Goal: Task Accomplishment & Management: Manage account settings

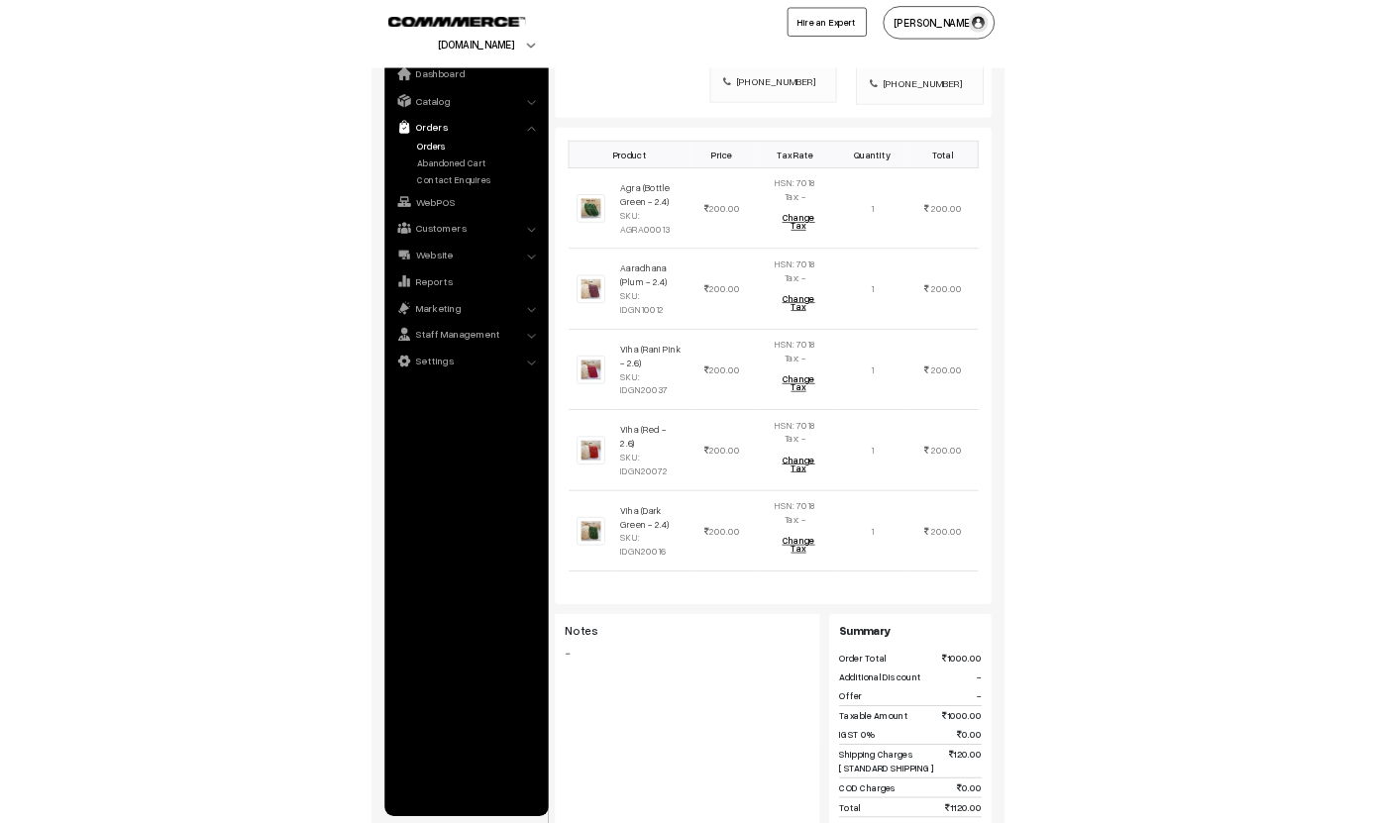
scroll to position [613, 0]
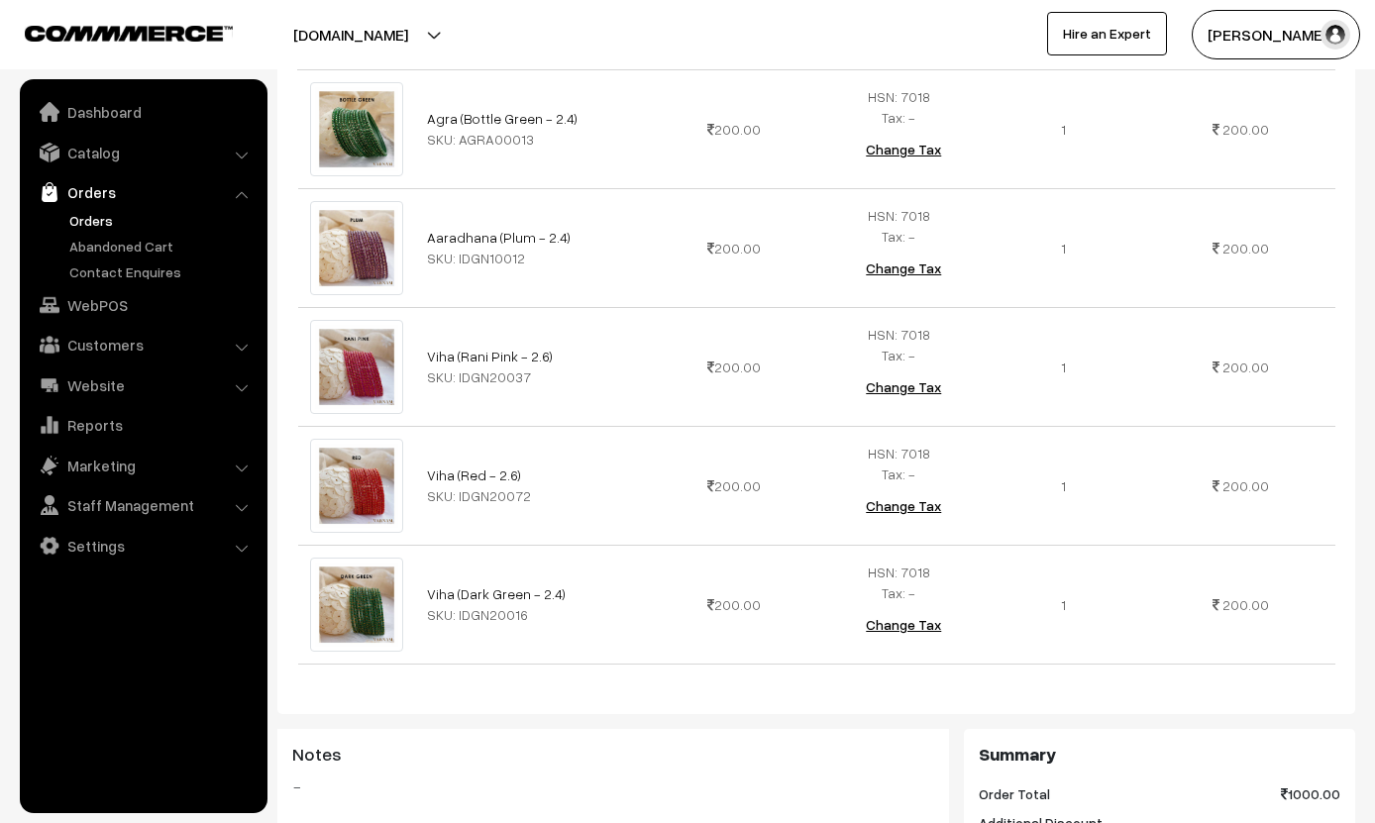
click at [21, 570] on ul "Dashboard Catalog" at bounding box center [144, 446] width 248 height 734
click at [58, 456] on img at bounding box center [50, 466] width 20 height 20
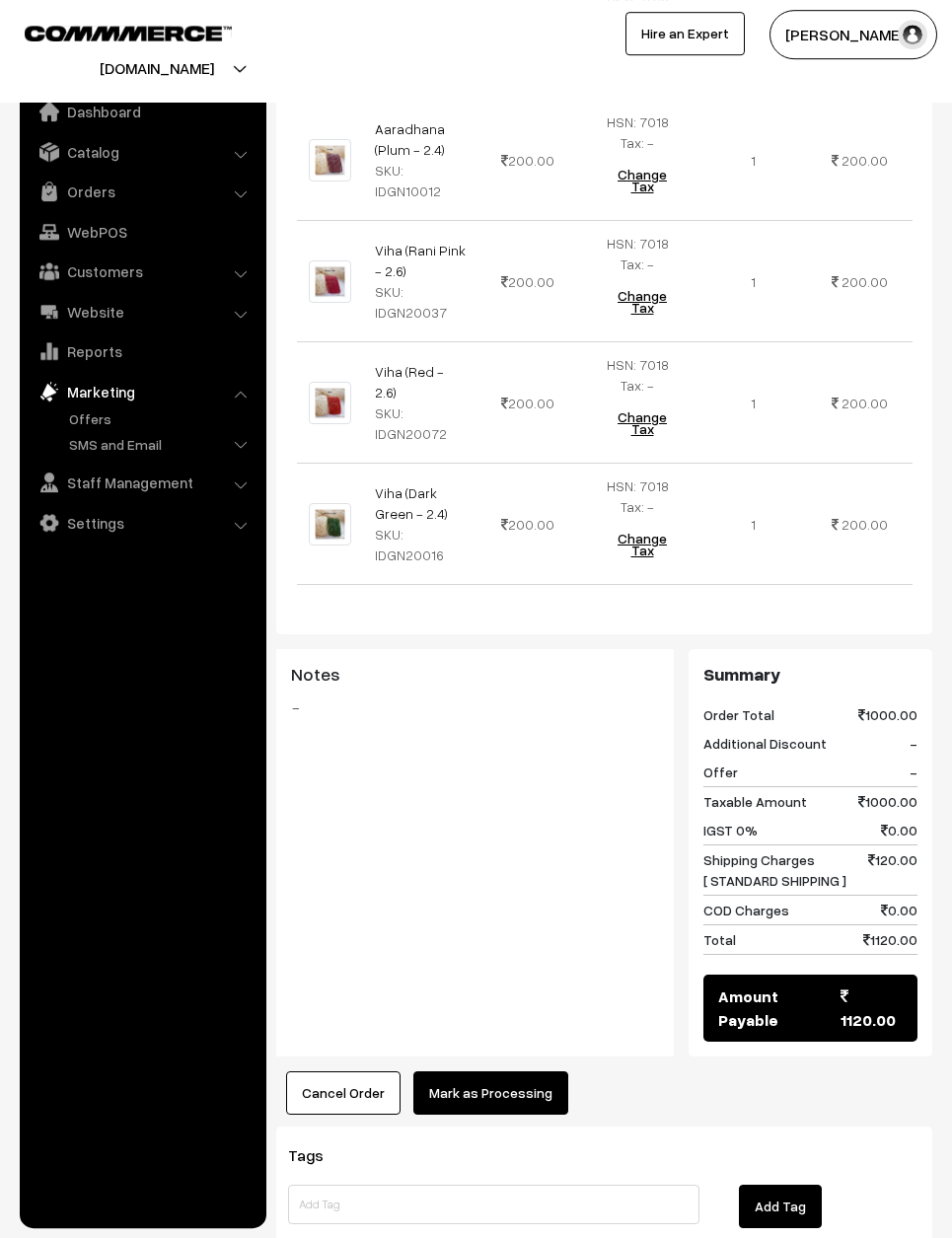
scroll to position [849, 0]
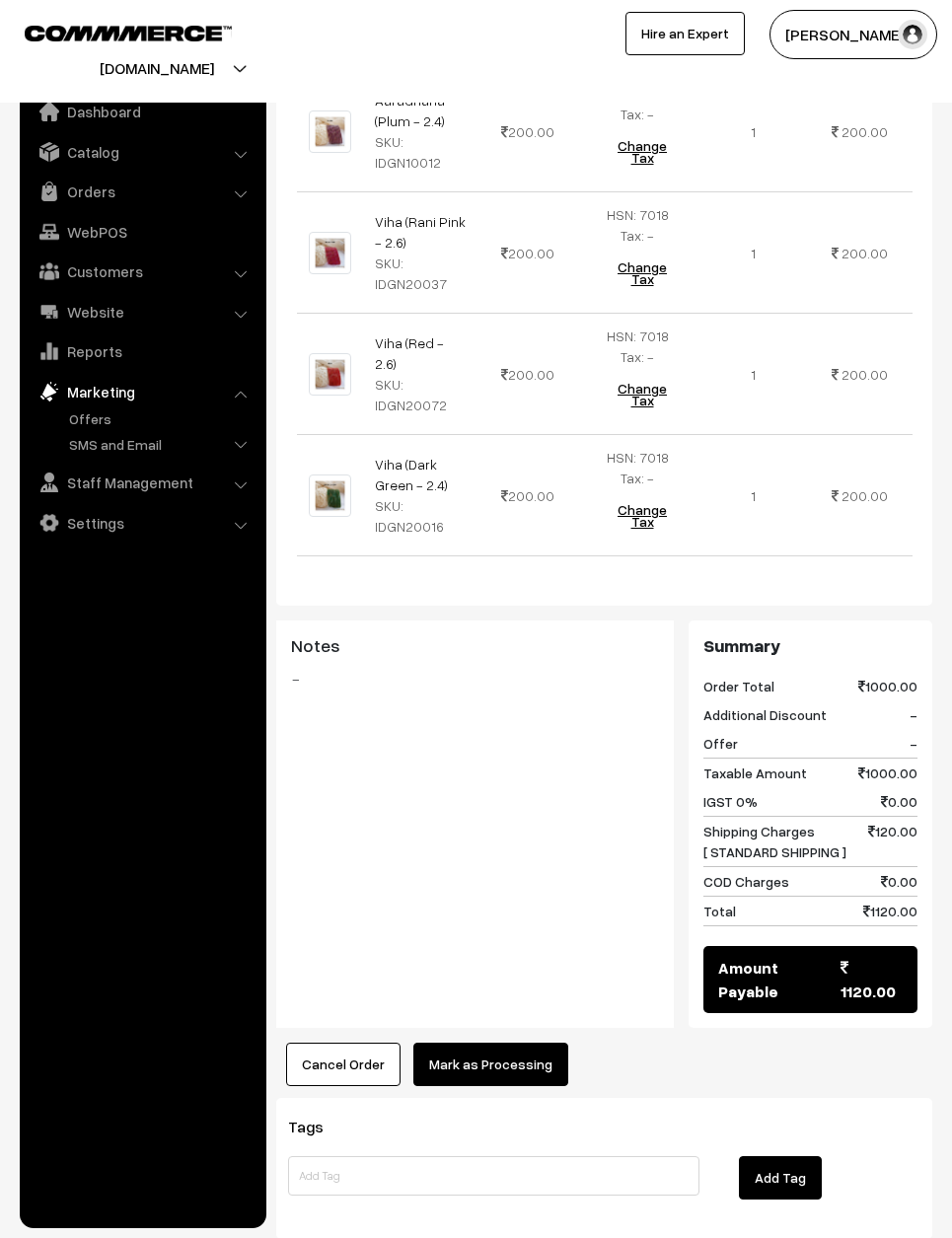
click at [494, 1077] on button "Mark as Processing" at bounding box center [491, 1065] width 155 height 44
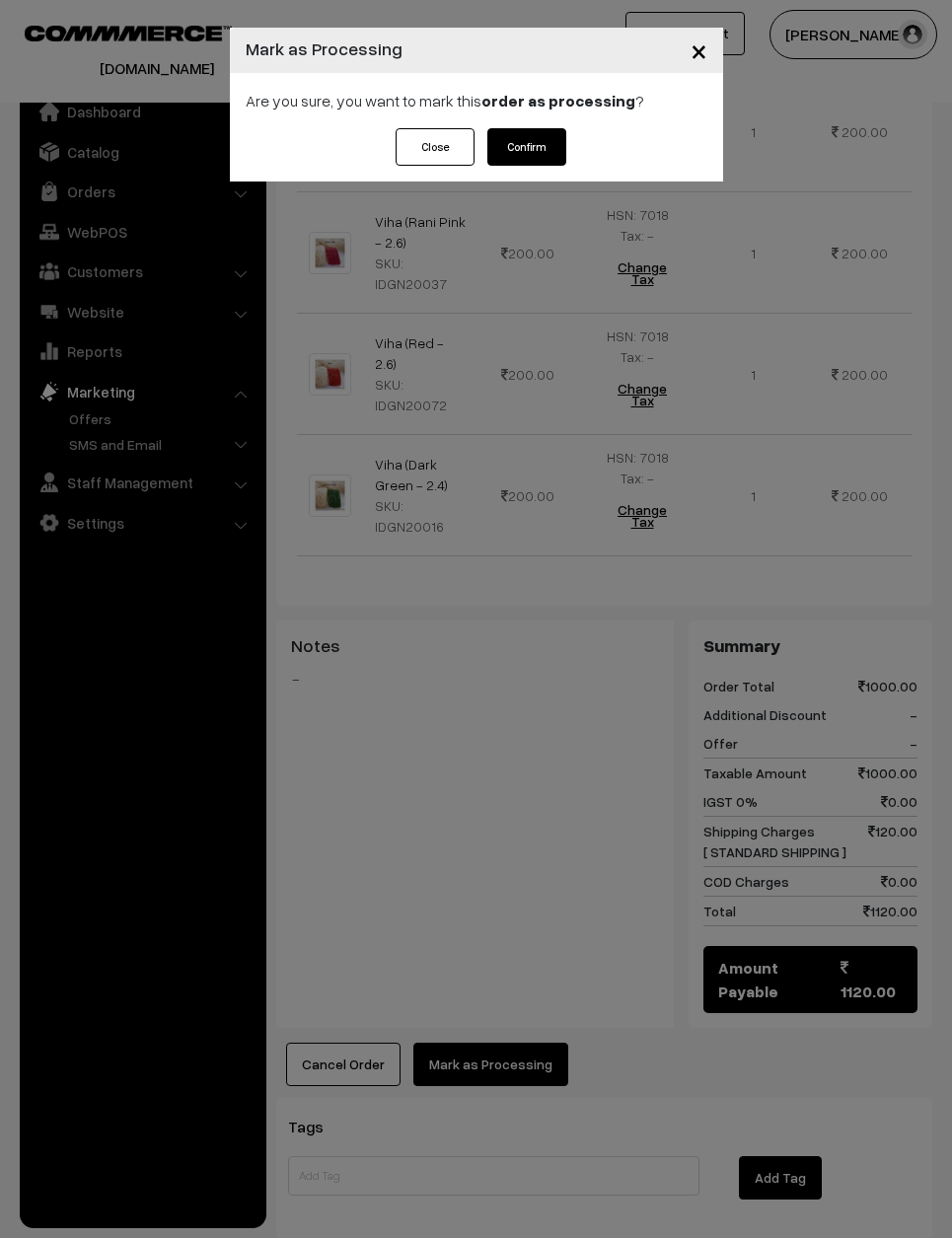
click at [532, 158] on button "Confirm" at bounding box center [526, 147] width 79 height 38
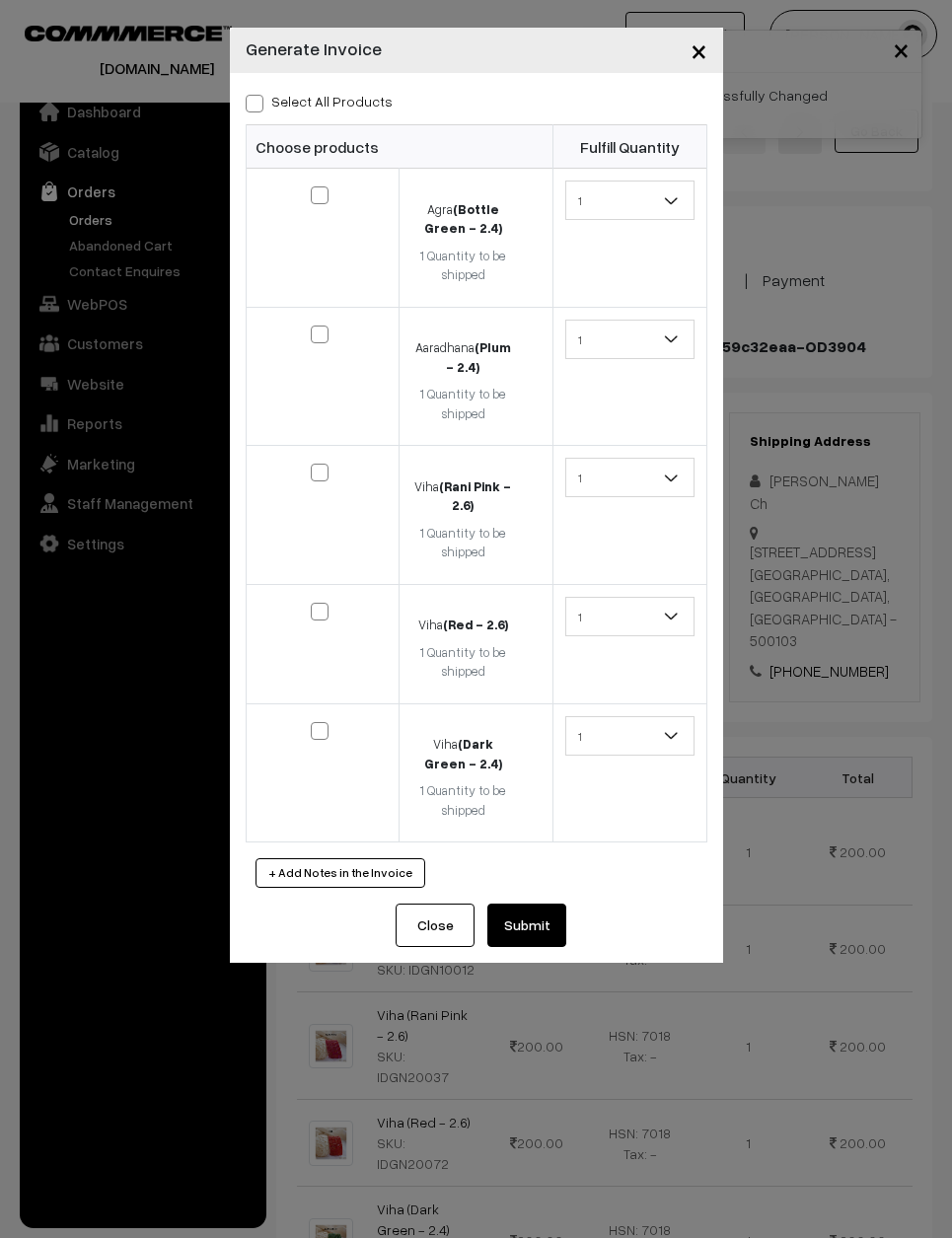
scroll to position [619, 0]
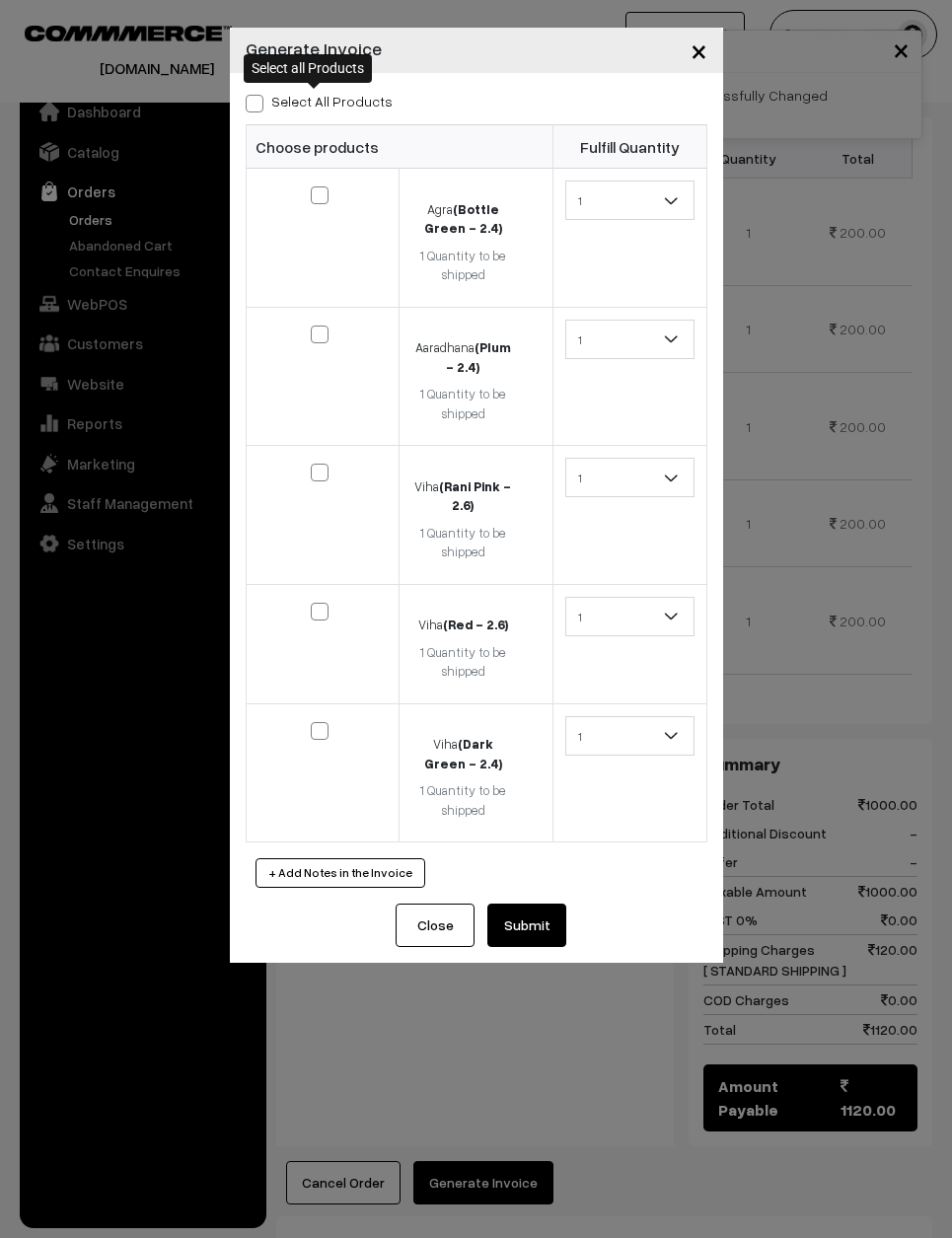
click at [252, 109] on span at bounding box center [255, 104] width 18 height 18
click at [252, 107] on input "Select All Products" at bounding box center [252, 100] width 13 height 13
checkbox input "true"
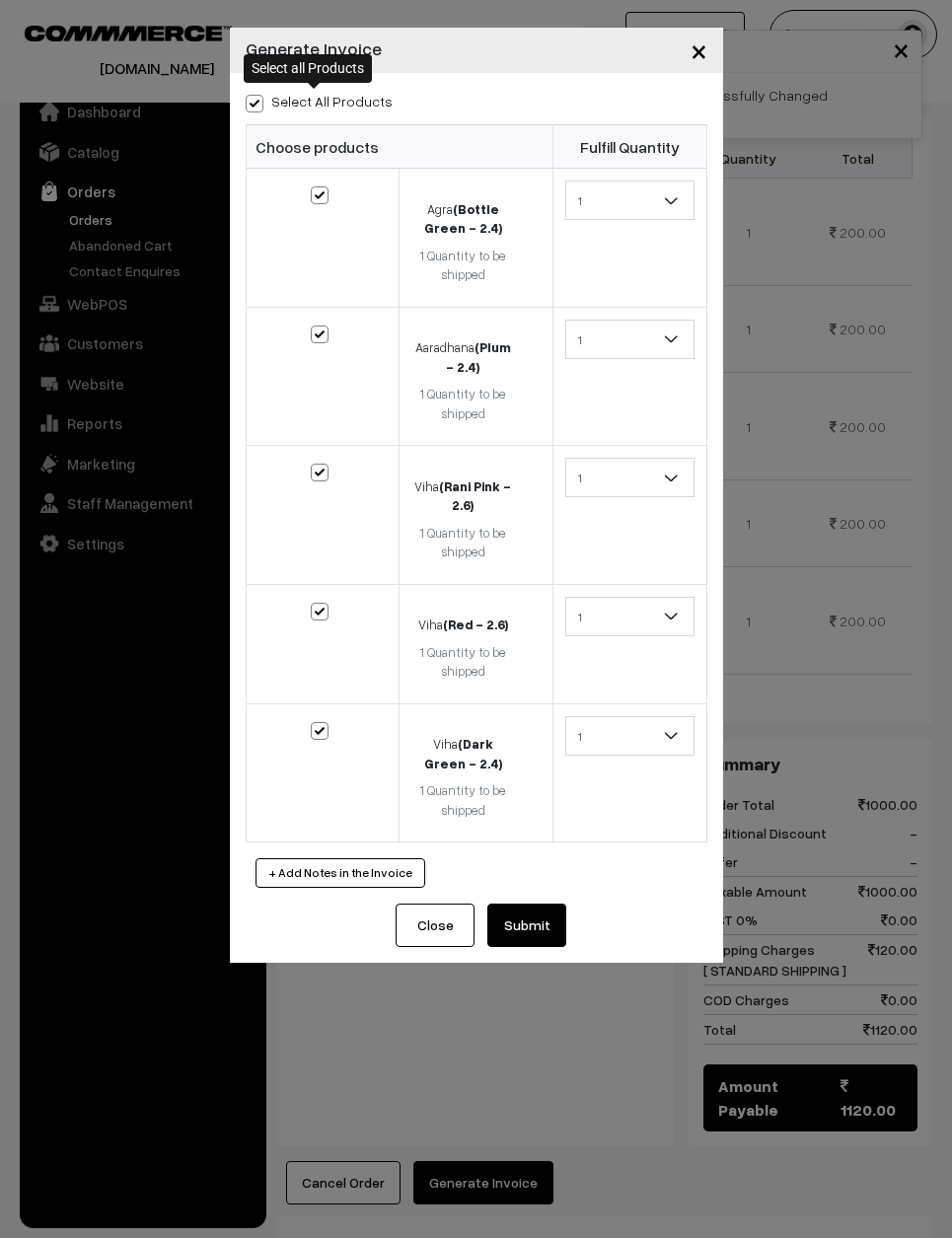
checkbox input "true"
click at [545, 914] on button "Submit" at bounding box center [526, 925] width 79 height 44
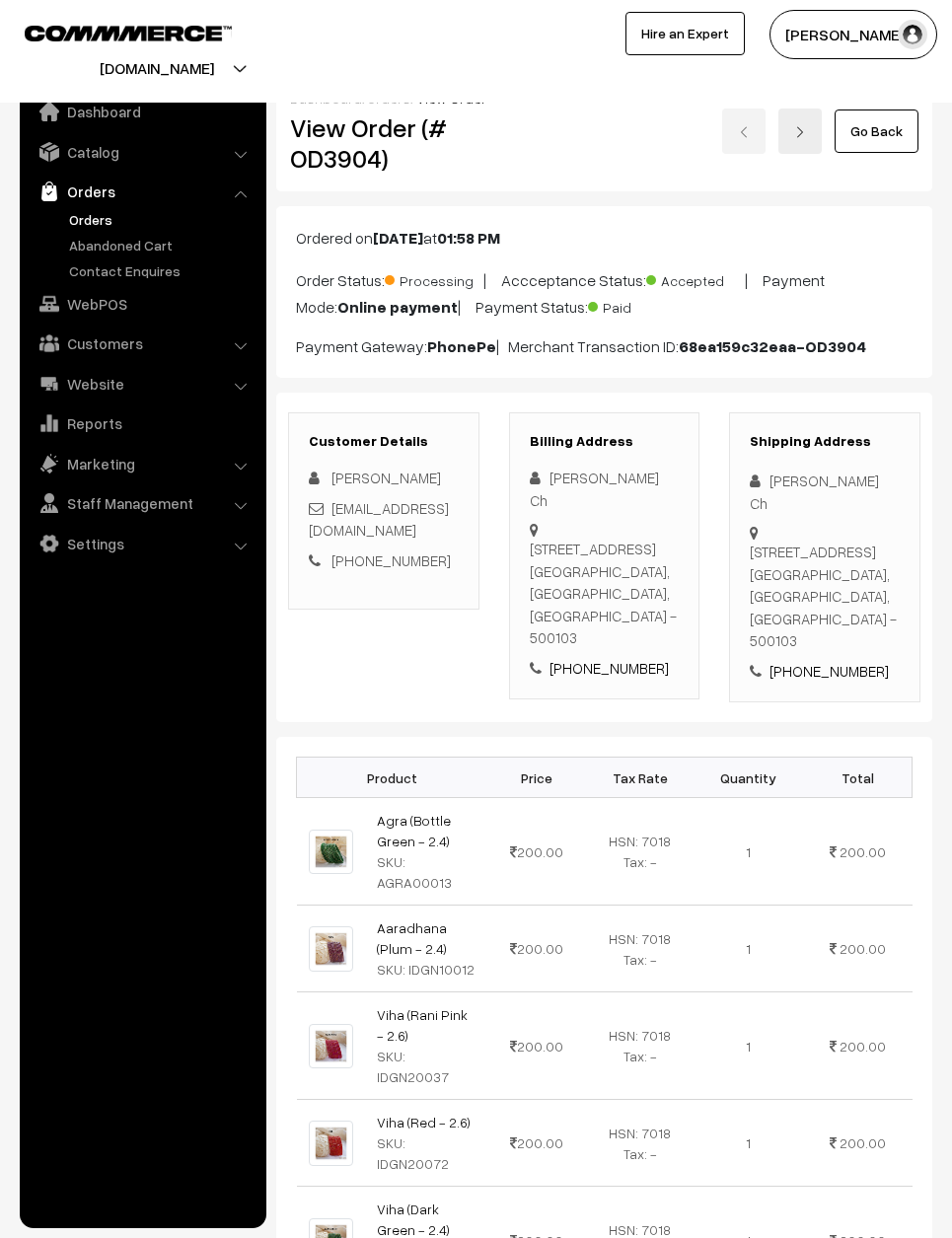
click at [803, 137] on img at bounding box center [800, 132] width 12 height 12
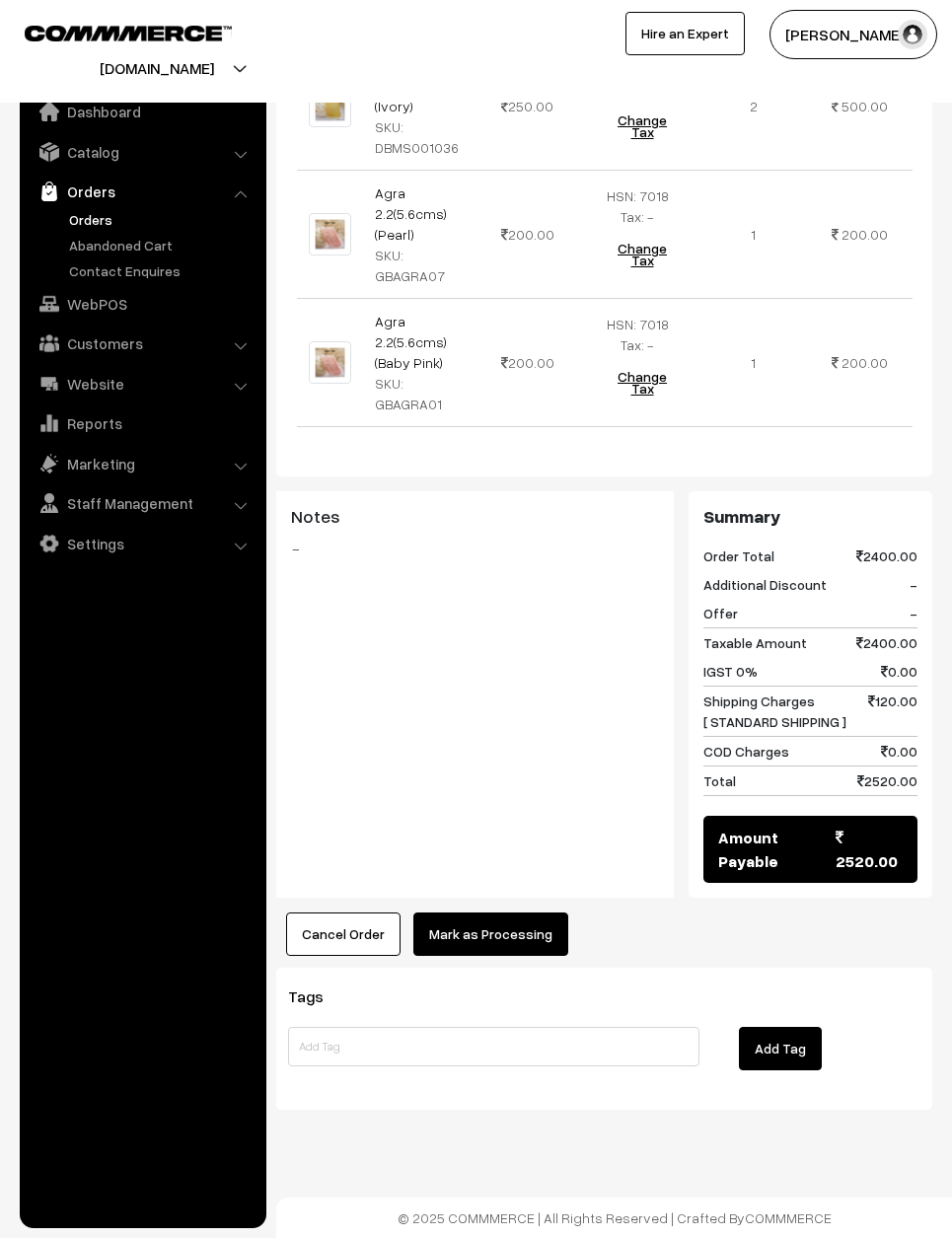
scroll to position [1526, 0]
click at [469, 956] on button "Mark as Processing" at bounding box center [491, 934] width 155 height 44
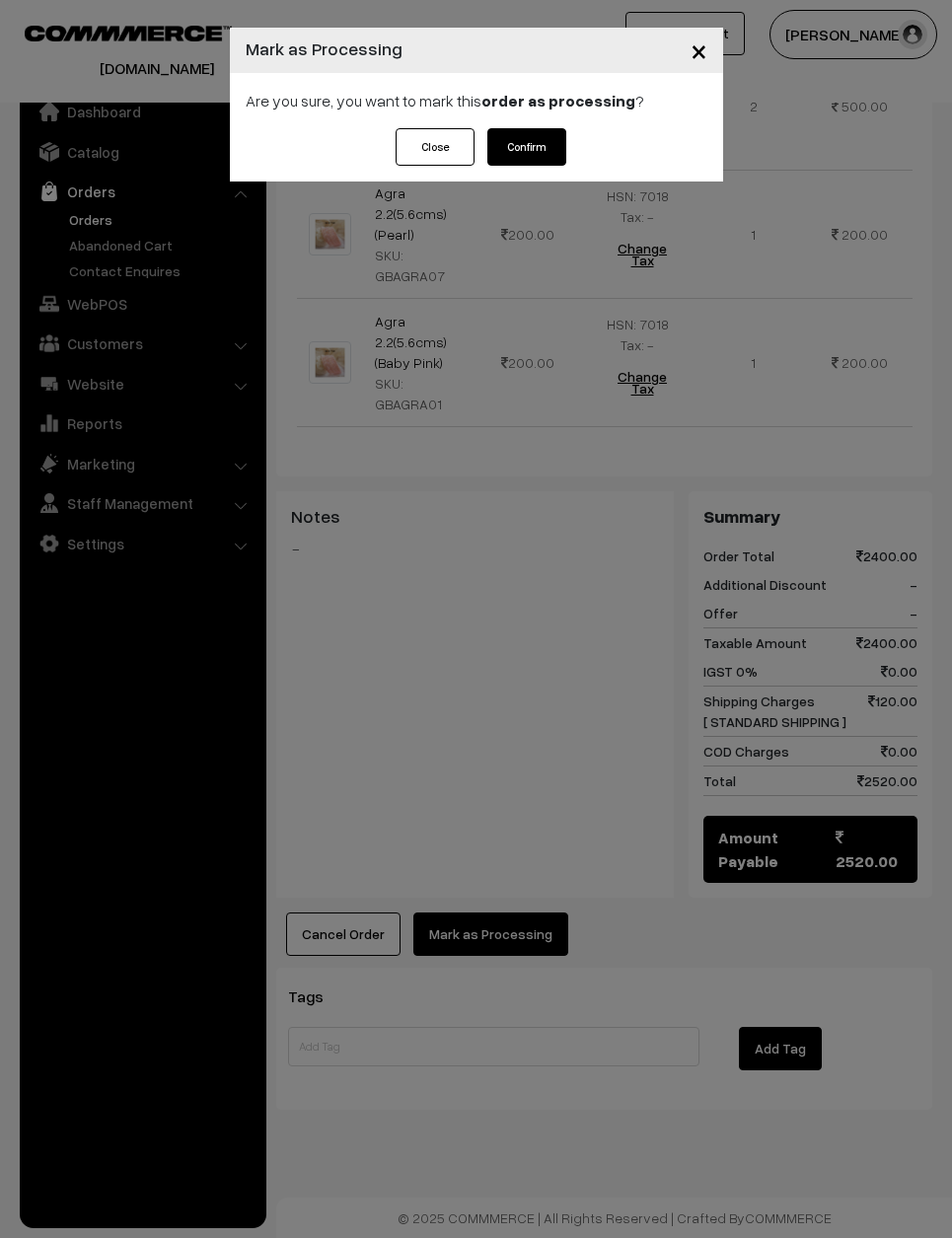
click at [526, 147] on button "Confirm" at bounding box center [526, 147] width 79 height 38
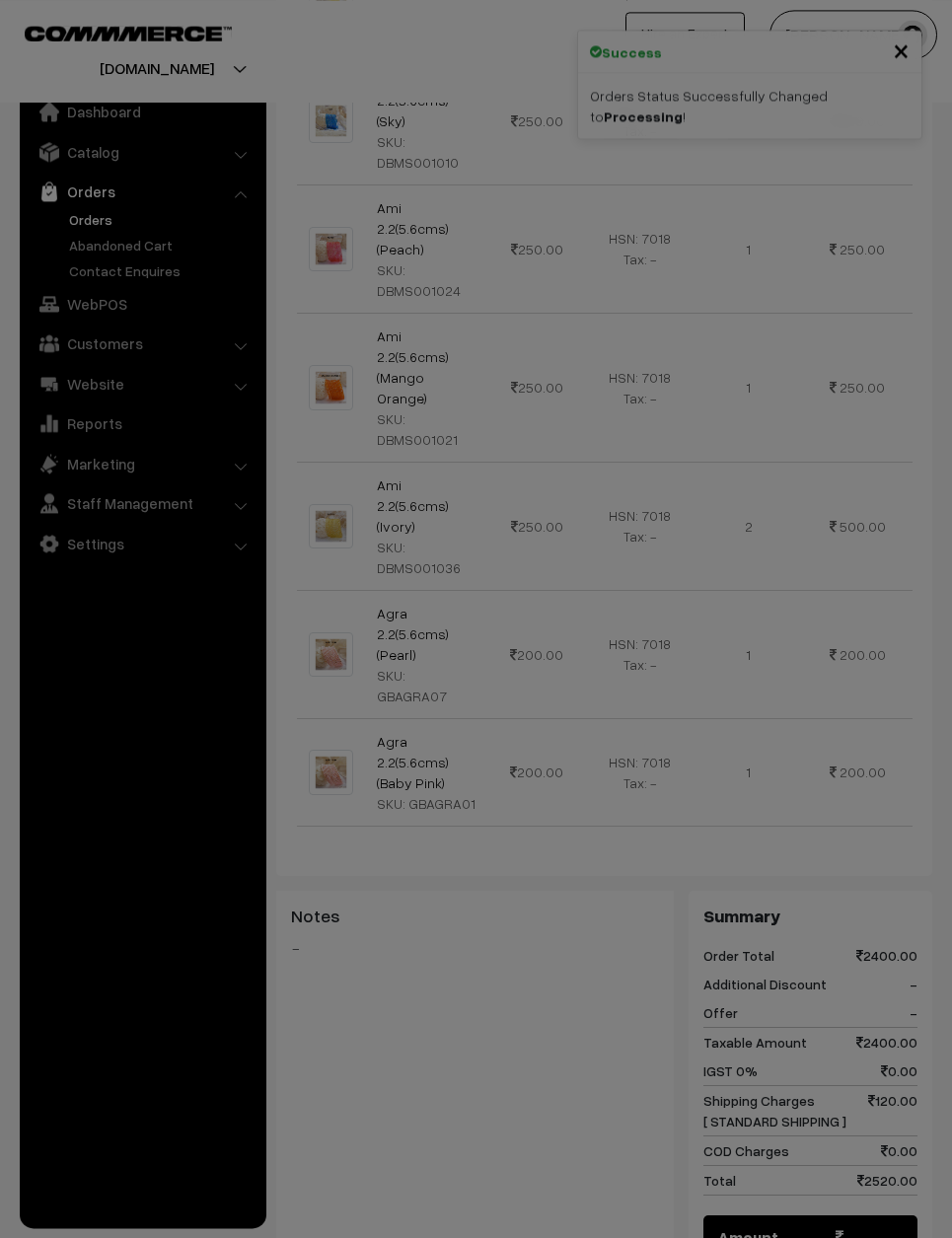
scroll to position [1105, 0]
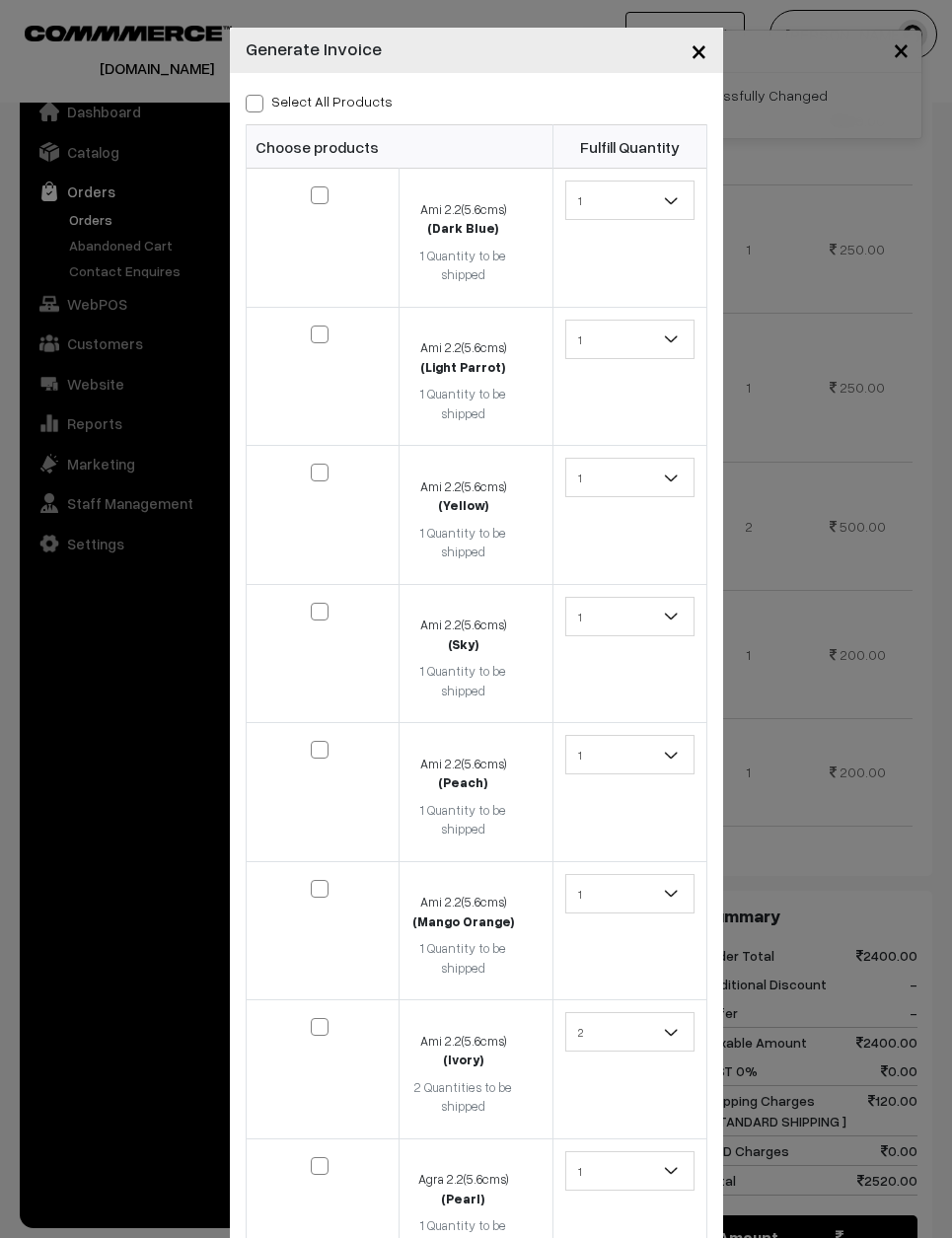
click at [252, 104] on span at bounding box center [255, 104] width 18 height 18
click at [252, 104] on input "Select All Products" at bounding box center [252, 100] width 13 height 13
checkbox input "true"
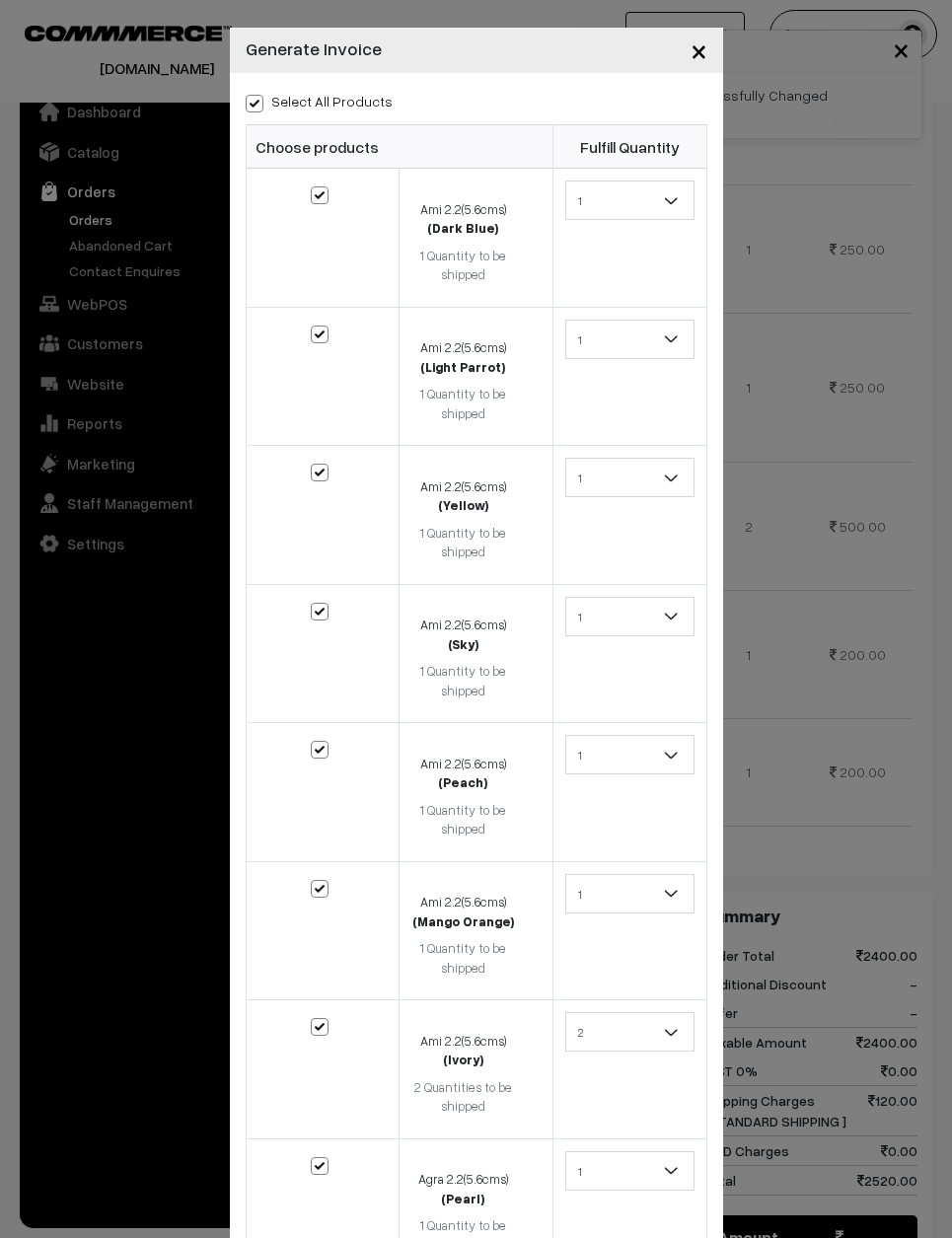
checkbox input "true"
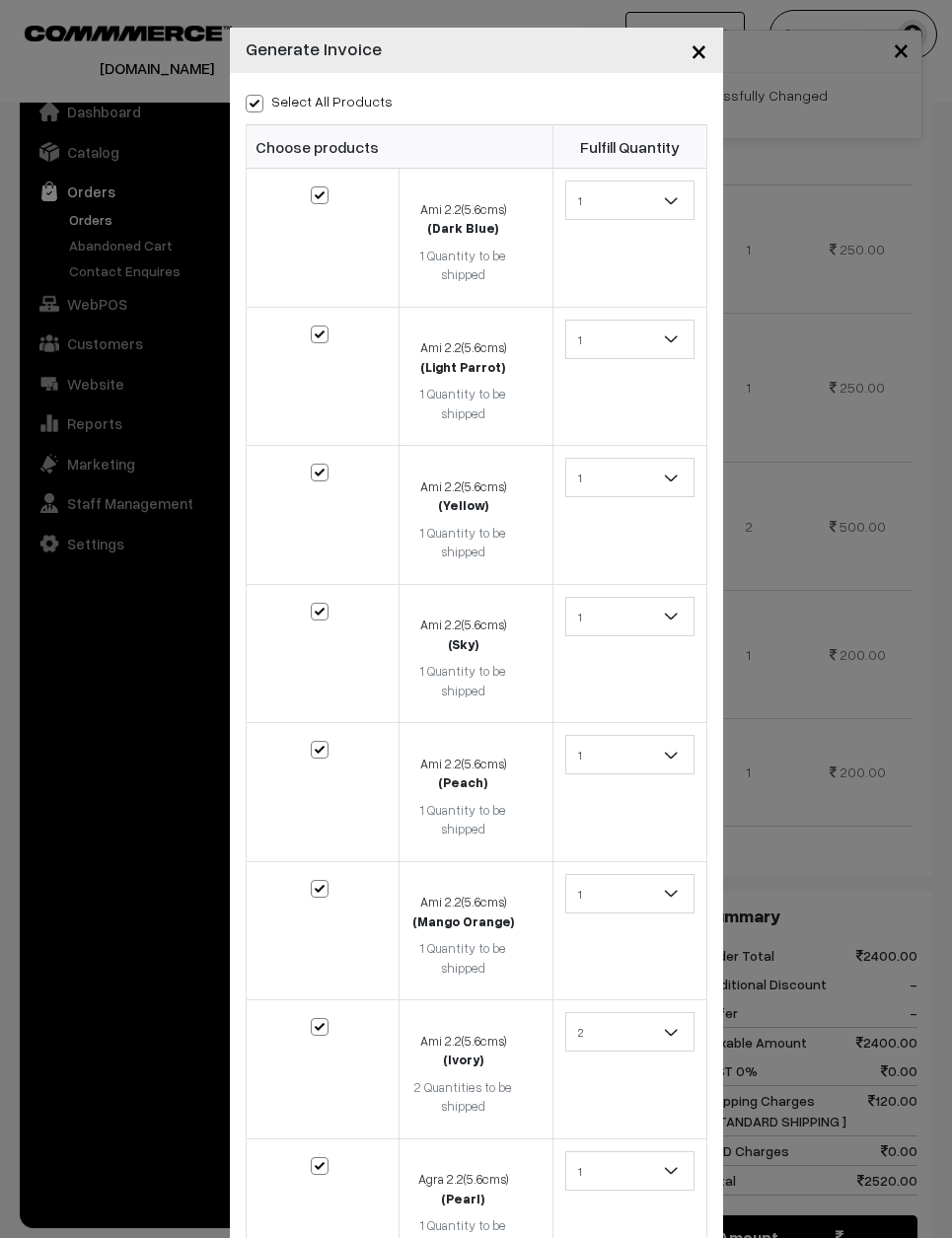
checkbox input "true"
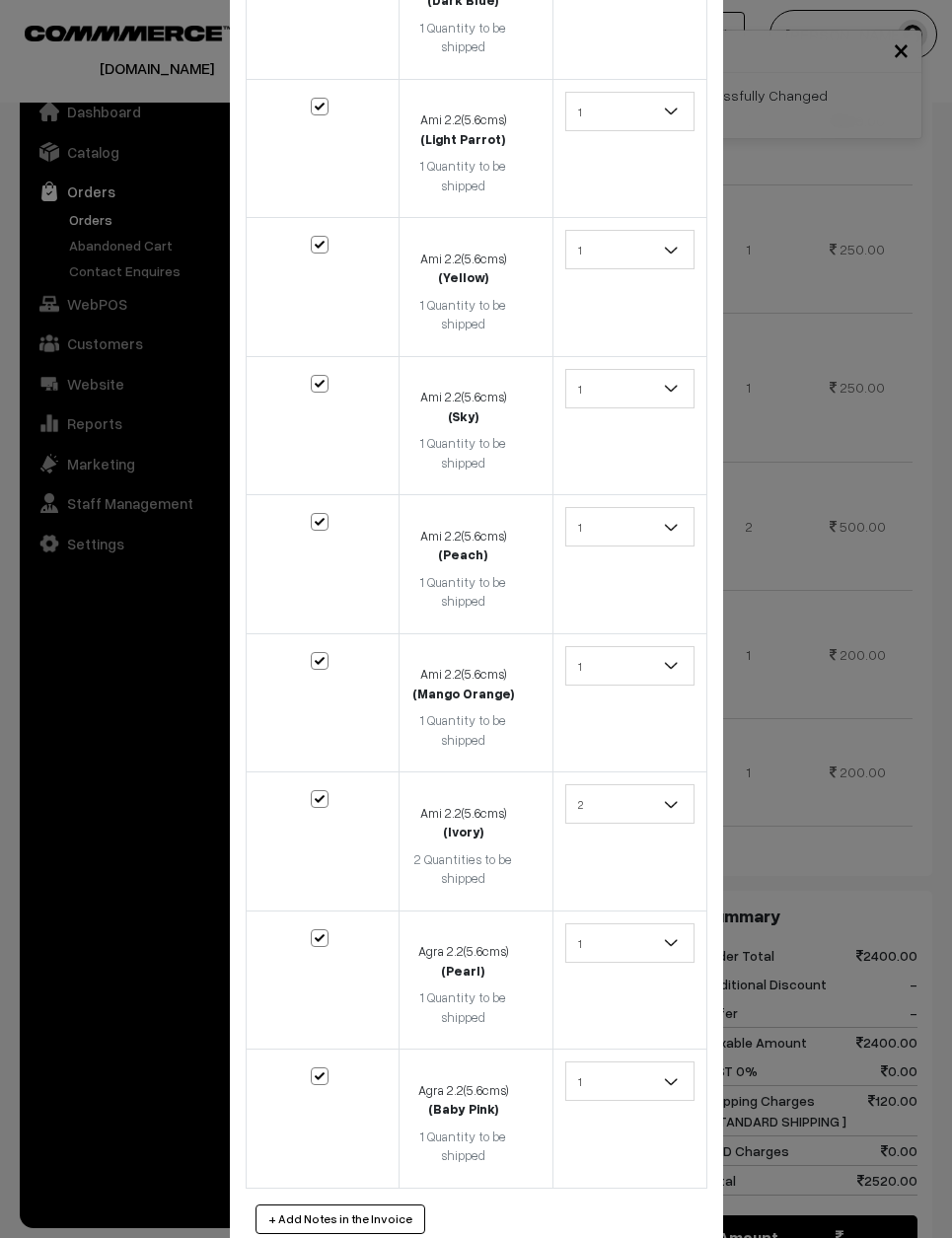
scroll to position [226, 0]
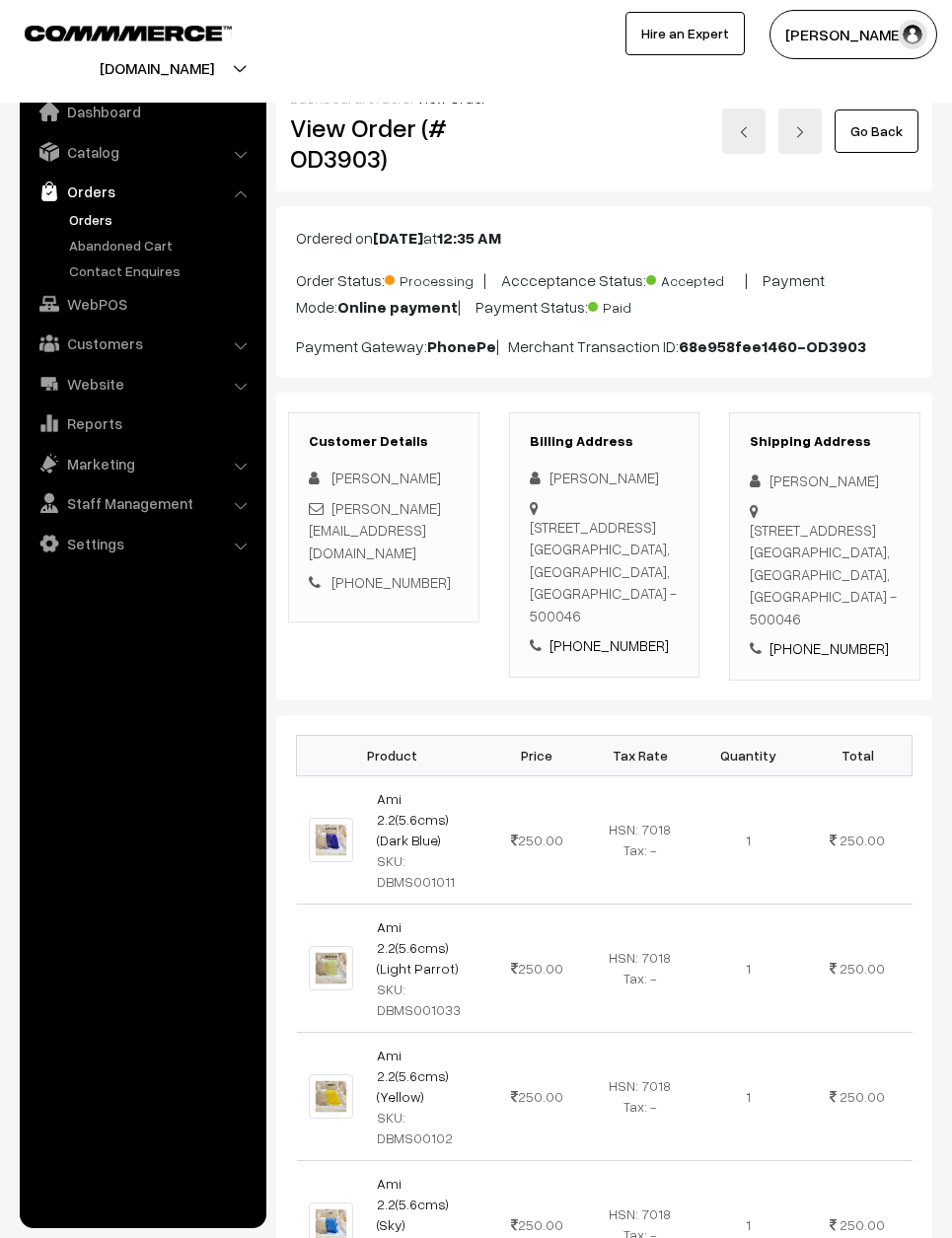
click at [884, 116] on link "Go Back" at bounding box center [876, 131] width 84 height 44
